Goal: Find specific page/section

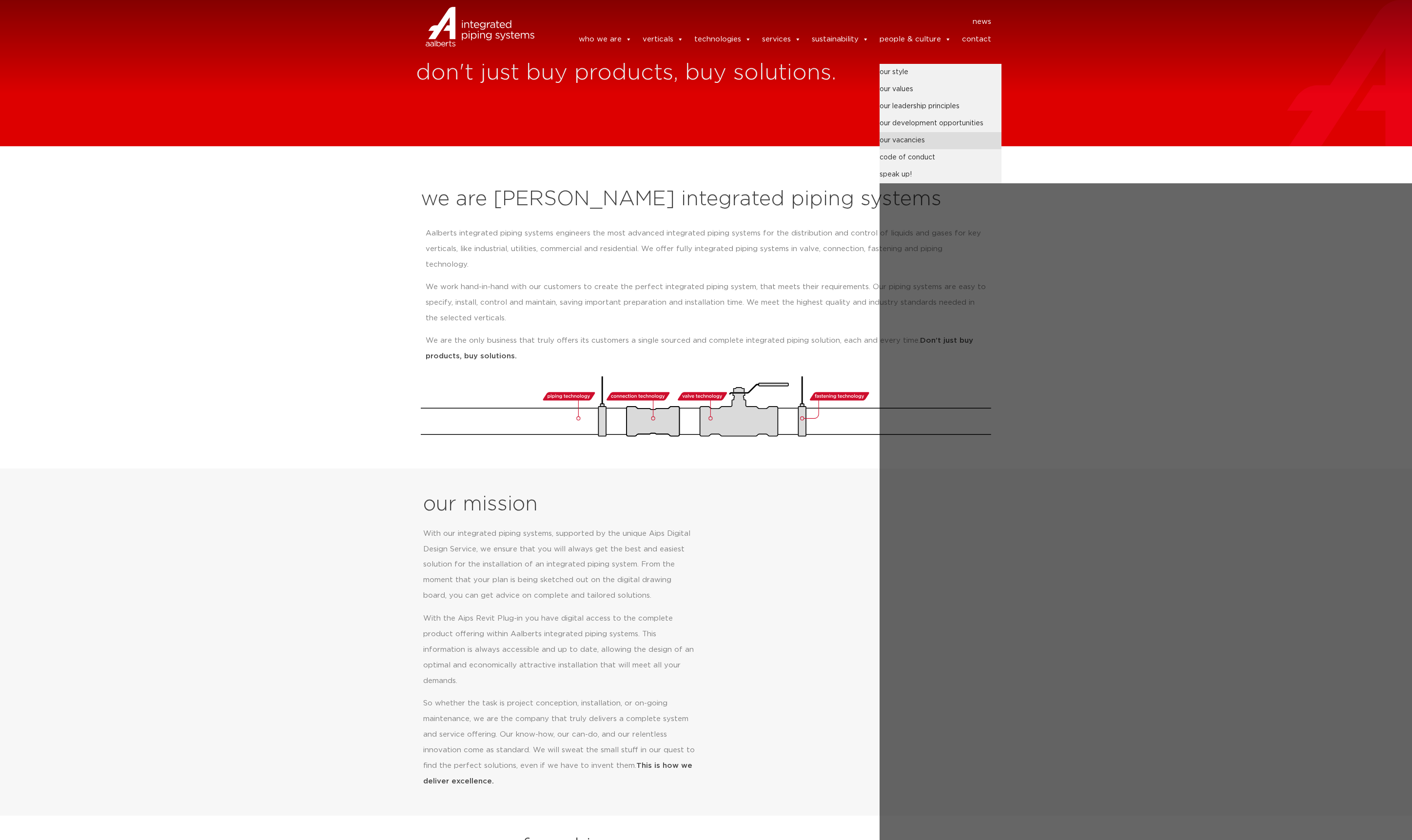
click at [905, 140] on link "our vacancies" at bounding box center [941, 140] width 122 height 17
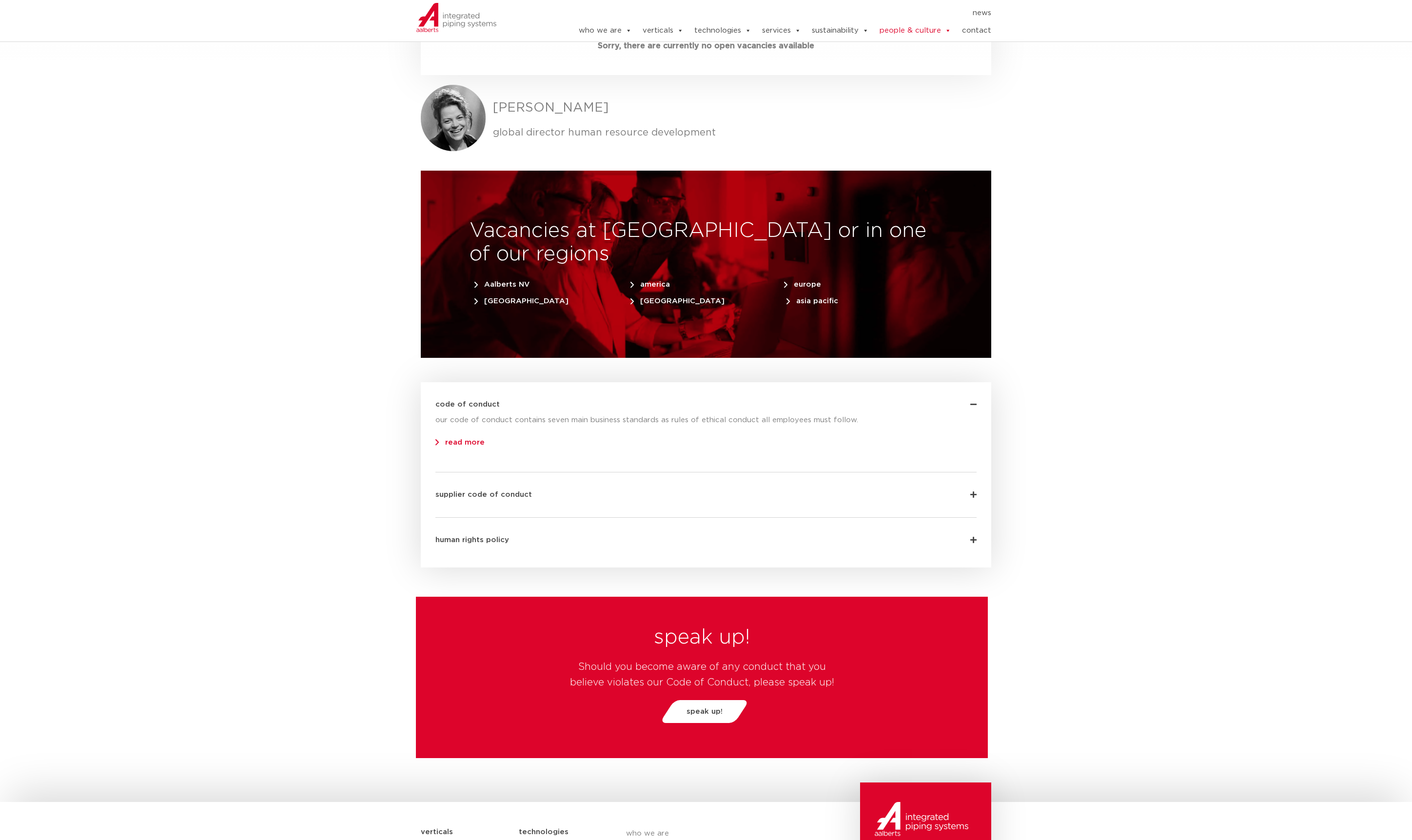
scroll to position [2883, 0]
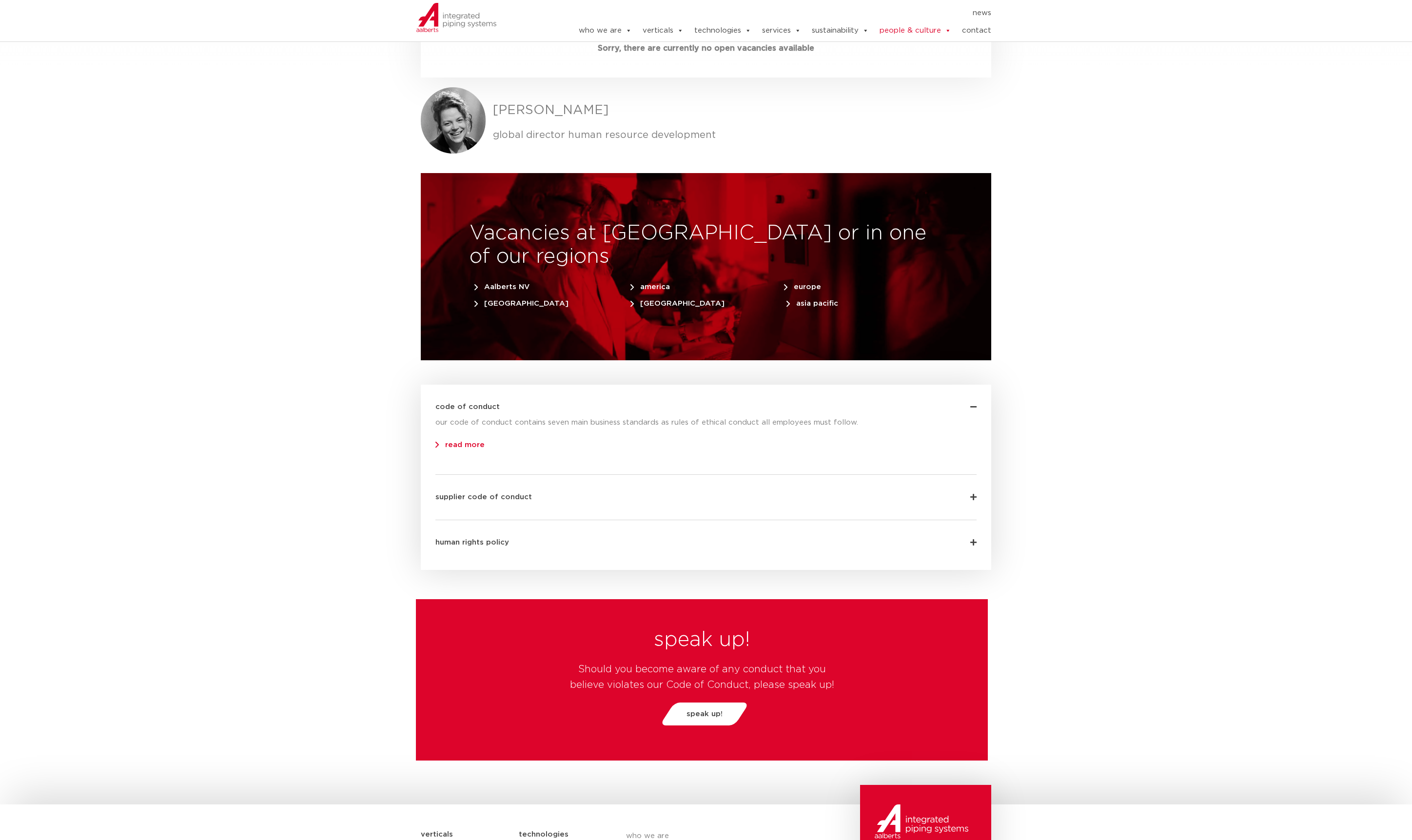
click at [532, 300] on span "united Kingdom" at bounding box center [521, 303] width 94 height 7
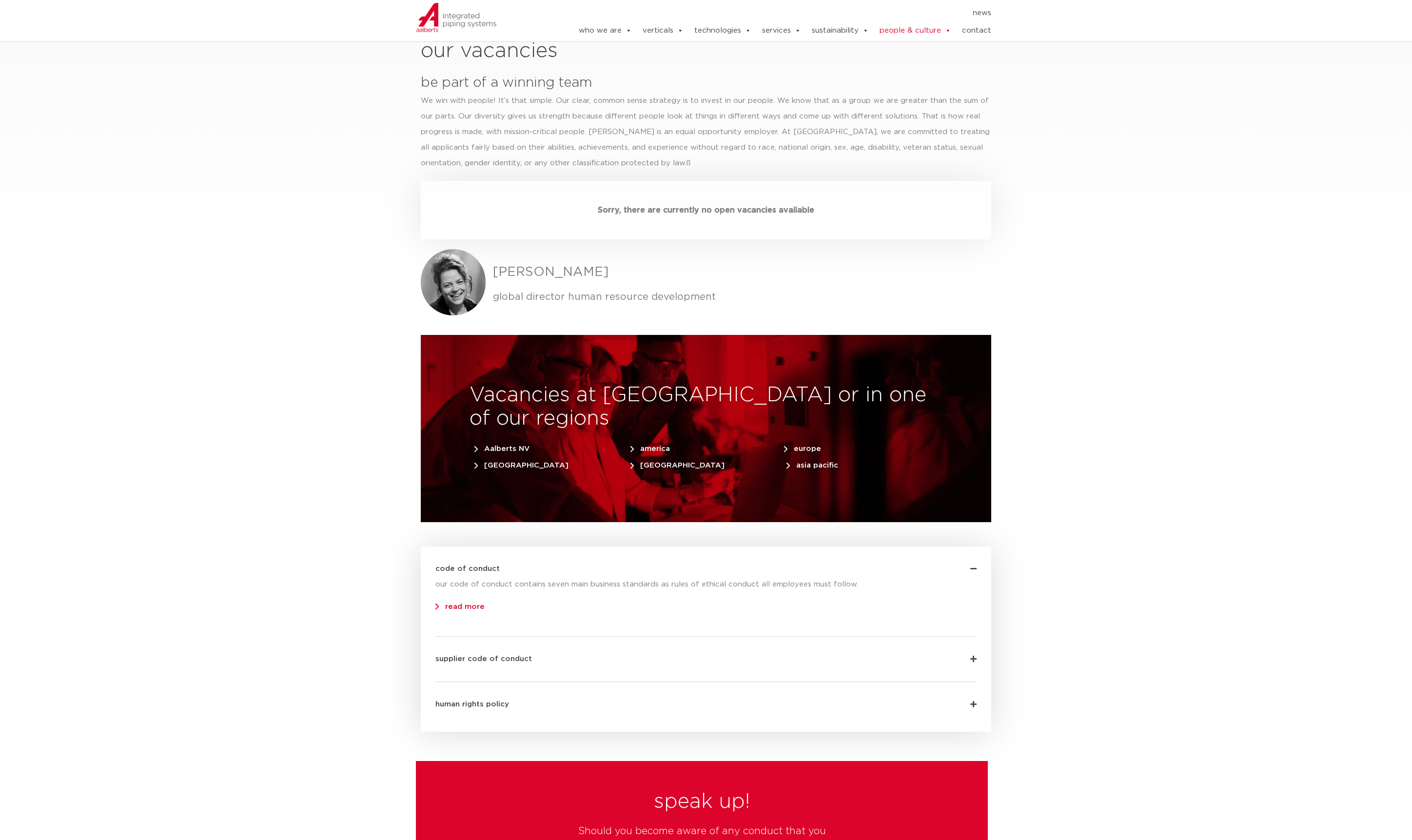
scroll to position [2883, 0]
